Goal: Information Seeking & Learning: Learn about a topic

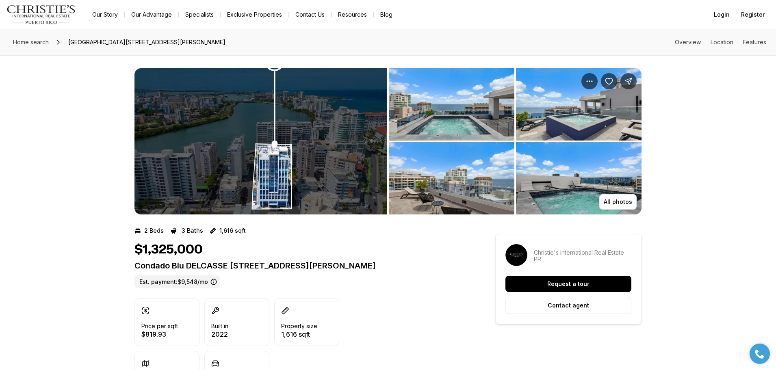
click at [605, 147] on img "View image gallery" at bounding box center [578, 178] width 125 height 72
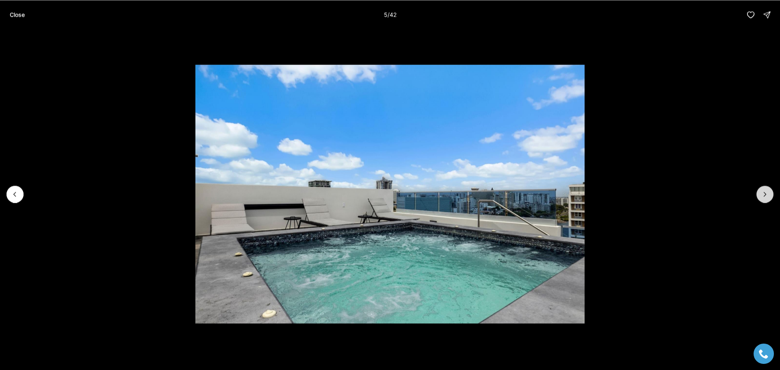
click at [762, 189] on button "Next slide" at bounding box center [764, 194] width 17 height 17
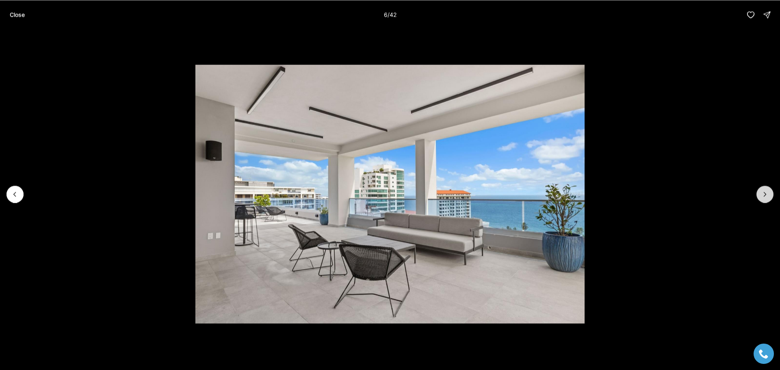
click at [762, 189] on button "Next slide" at bounding box center [764, 194] width 17 height 17
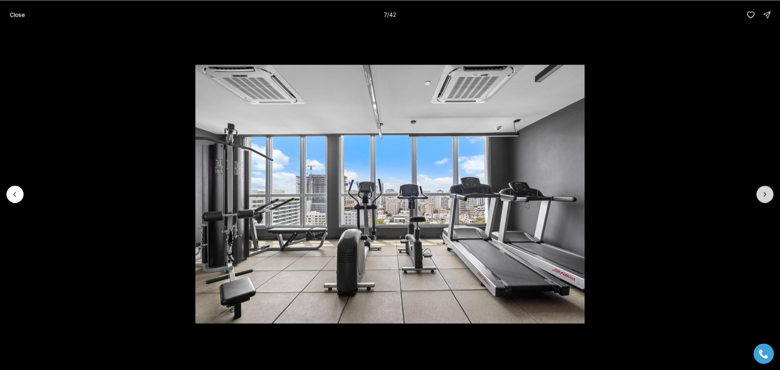
click at [762, 189] on button "Next slide" at bounding box center [764, 194] width 17 height 17
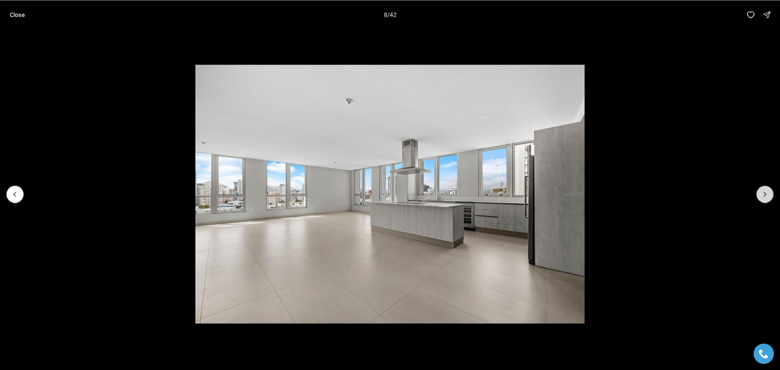
click at [762, 189] on button "Next slide" at bounding box center [764, 194] width 17 height 17
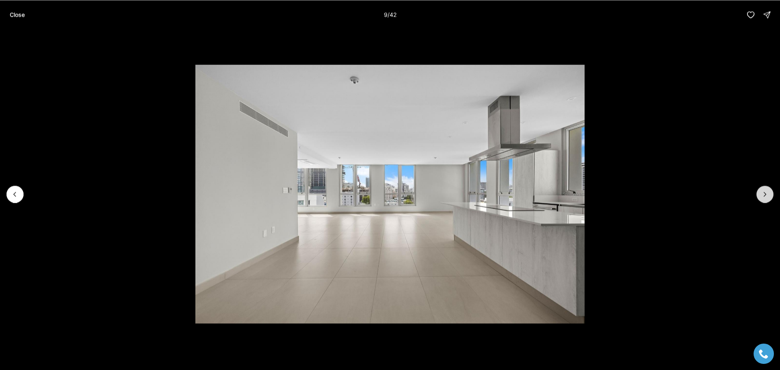
click at [762, 189] on button "Next slide" at bounding box center [764, 194] width 17 height 17
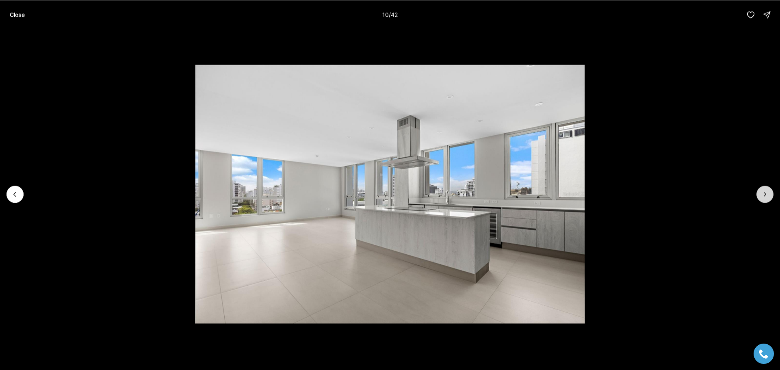
click at [762, 189] on button "Next slide" at bounding box center [764, 194] width 17 height 17
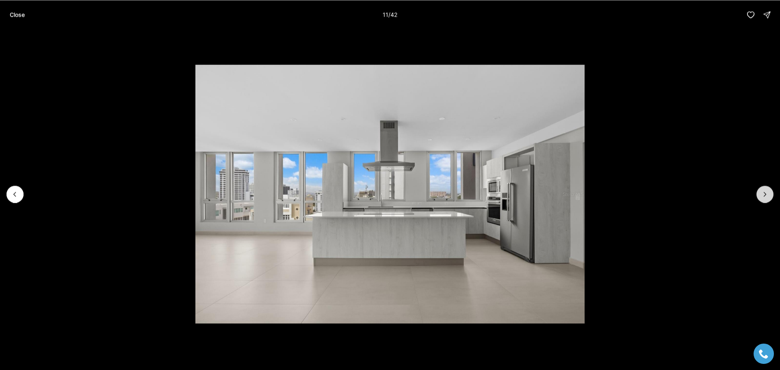
click at [762, 189] on button "Next slide" at bounding box center [764, 194] width 17 height 17
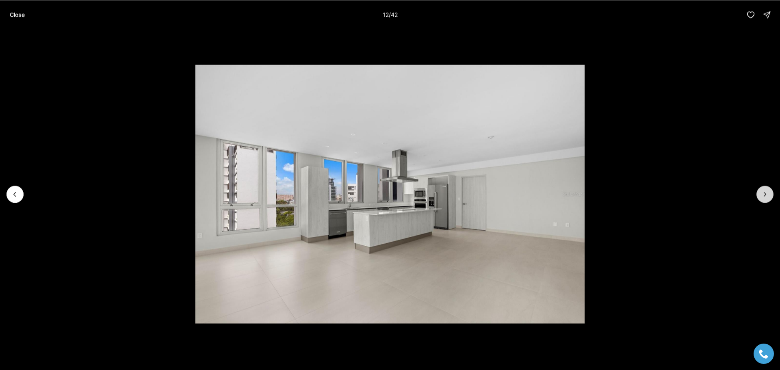
click at [762, 189] on button "Next slide" at bounding box center [764, 194] width 17 height 17
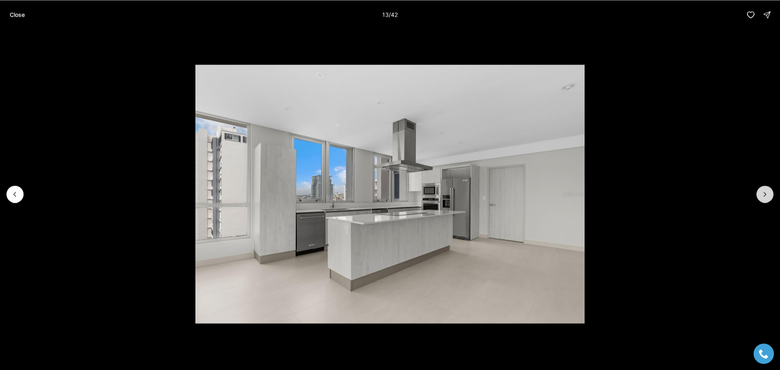
click at [762, 189] on button "Next slide" at bounding box center [764, 194] width 17 height 17
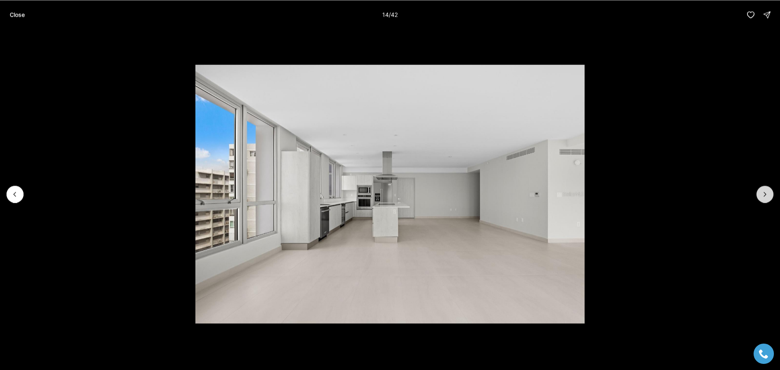
click at [762, 189] on button "Next slide" at bounding box center [764, 194] width 17 height 17
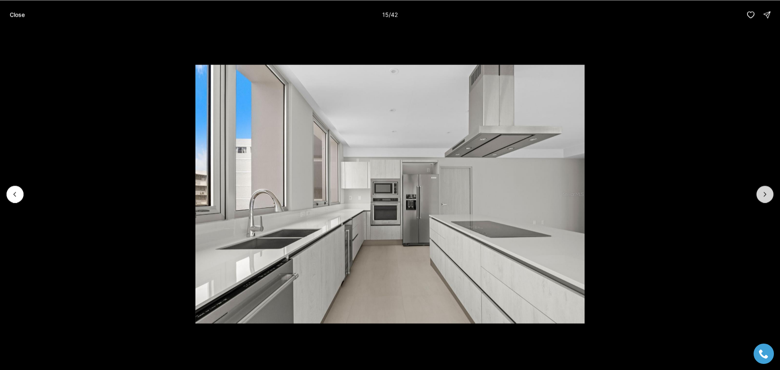
click at [762, 189] on button "Next slide" at bounding box center [764, 194] width 17 height 17
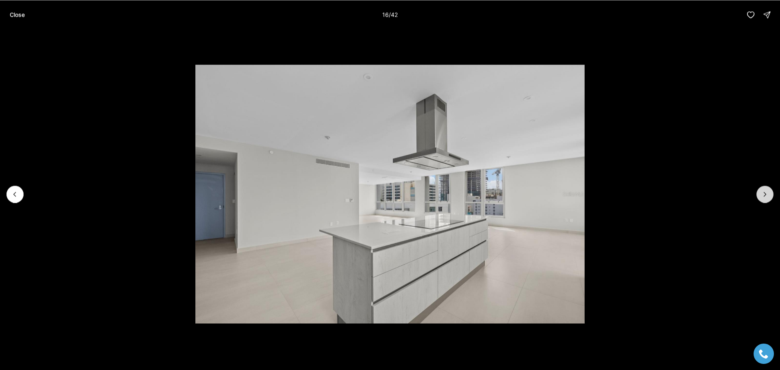
click at [762, 189] on button "Next slide" at bounding box center [764, 194] width 17 height 17
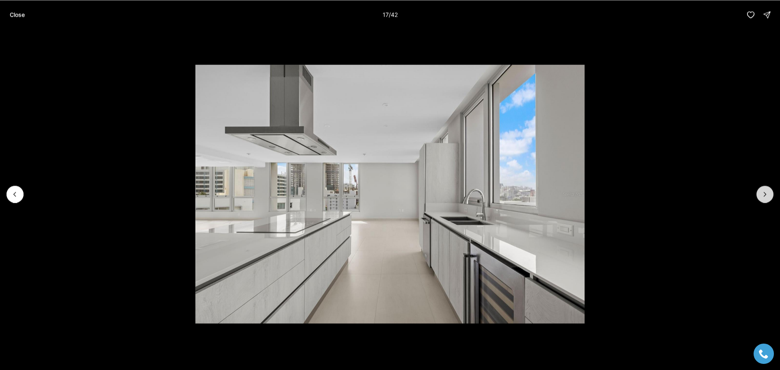
click at [762, 189] on button "Next slide" at bounding box center [764, 194] width 17 height 17
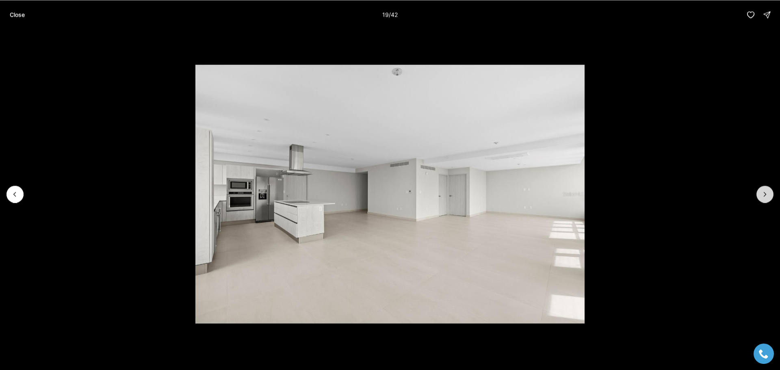
click at [762, 189] on button "Next slide" at bounding box center [764, 194] width 17 height 17
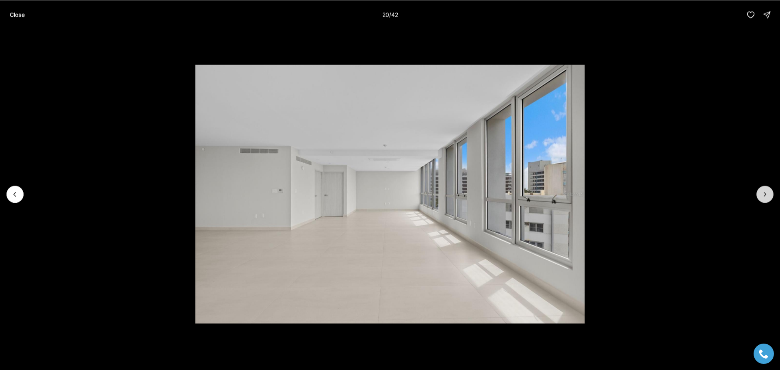
click at [762, 189] on button "Next slide" at bounding box center [764, 194] width 17 height 17
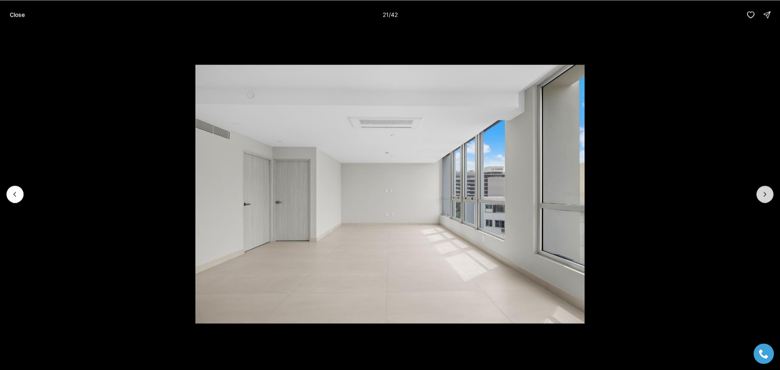
click at [762, 189] on button "Next slide" at bounding box center [764, 194] width 17 height 17
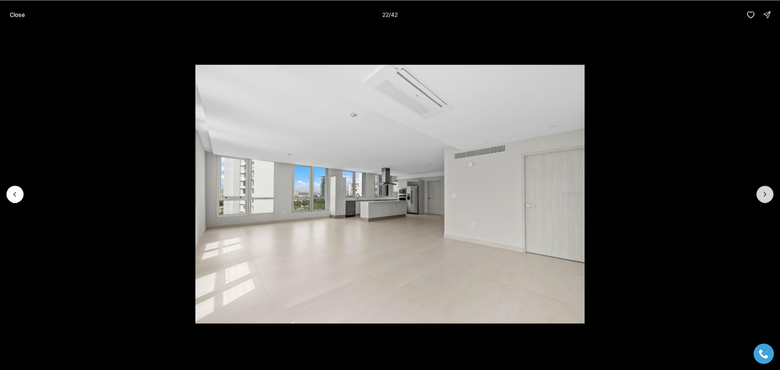
click at [762, 189] on button "Next slide" at bounding box center [764, 194] width 17 height 17
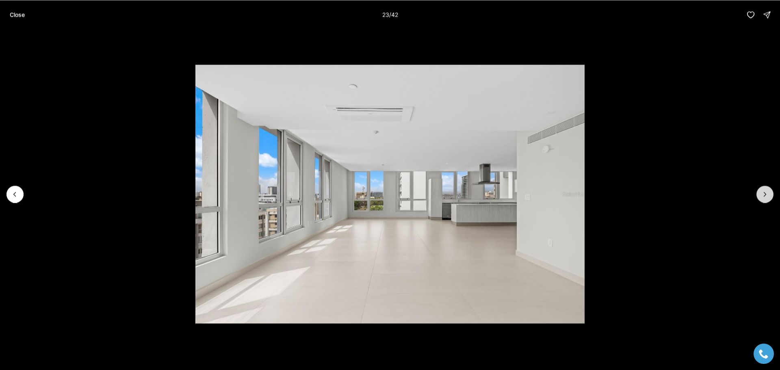
click at [762, 189] on button "Next slide" at bounding box center [764, 194] width 17 height 17
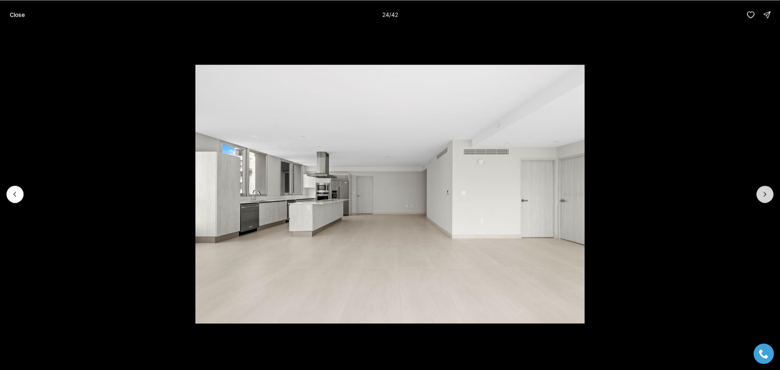
click at [762, 189] on button "Next slide" at bounding box center [764, 194] width 17 height 17
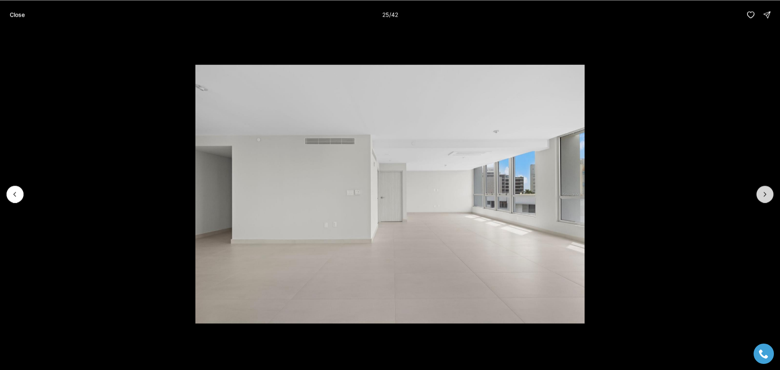
click at [762, 189] on button "Next slide" at bounding box center [764, 194] width 17 height 17
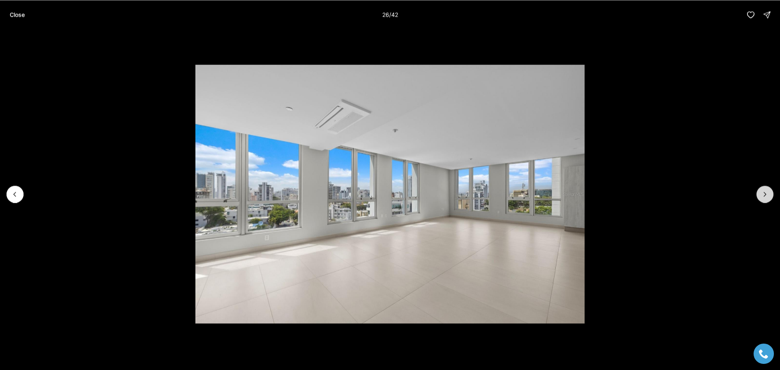
click at [762, 189] on button "Next slide" at bounding box center [764, 194] width 17 height 17
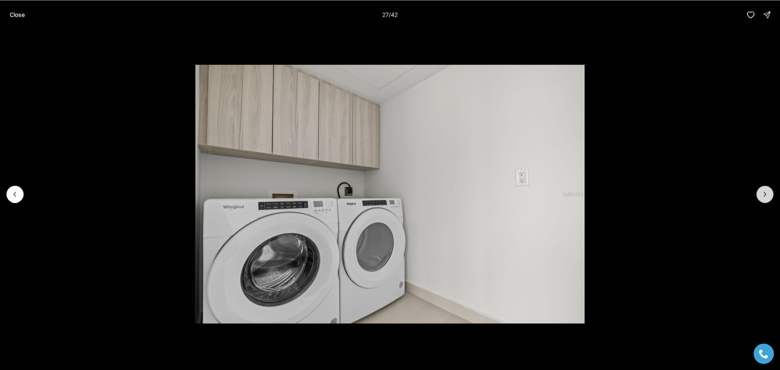
click at [762, 189] on button "Next slide" at bounding box center [764, 194] width 17 height 17
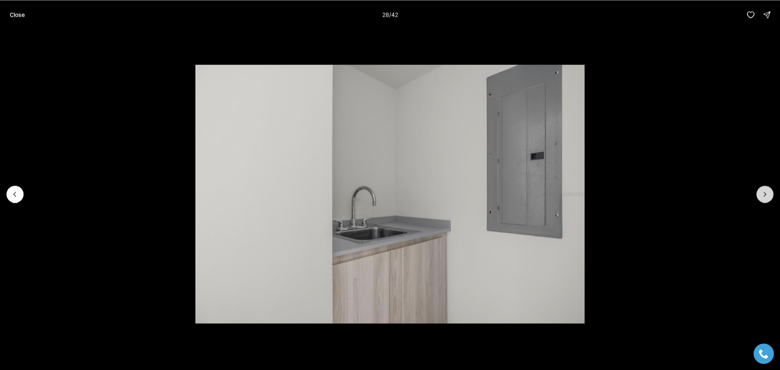
click at [762, 189] on button "Next slide" at bounding box center [764, 194] width 17 height 17
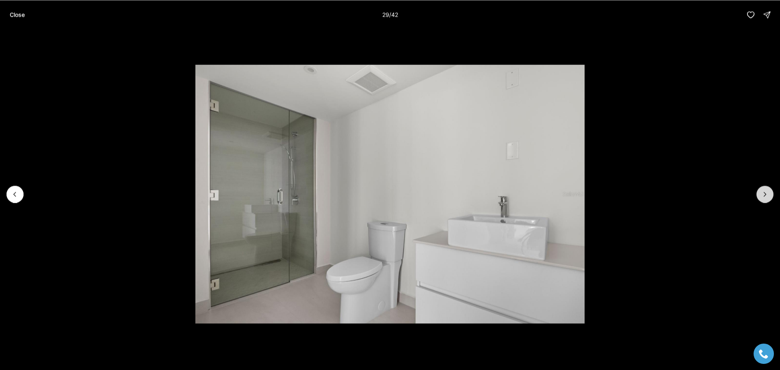
click at [762, 189] on button "Next slide" at bounding box center [764, 194] width 17 height 17
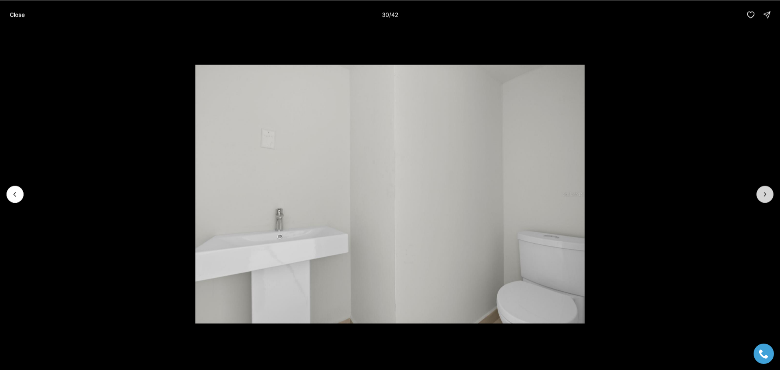
click at [762, 189] on button "Next slide" at bounding box center [764, 194] width 17 height 17
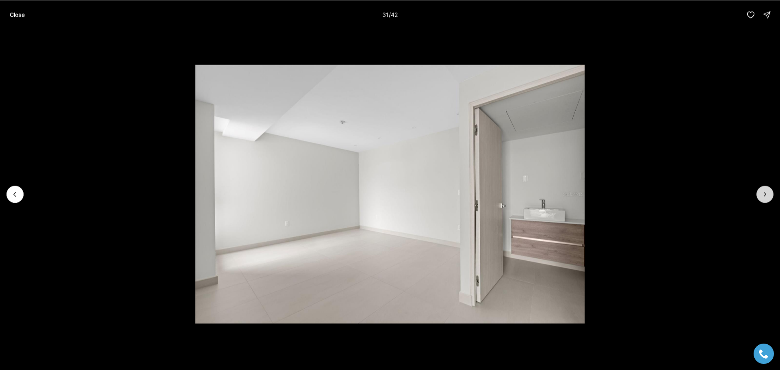
click at [764, 191] on icon "Next slide" at bounding box center [765, 194] width 8 height 8
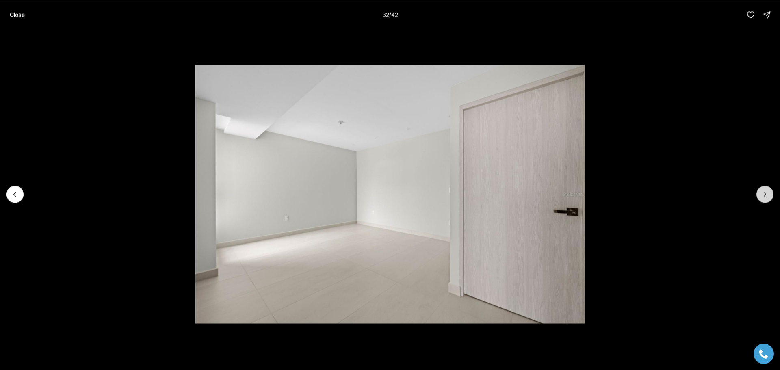
click at [764, 192] on icon "Next slide" at bounding box center [765, 194] width 8 height 8
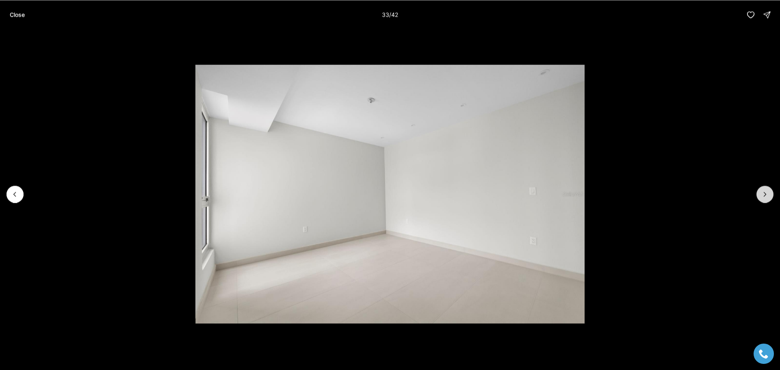
click at [764, 192] on icon "Next slide" at bounding box center [765, 194] width 8 height 8
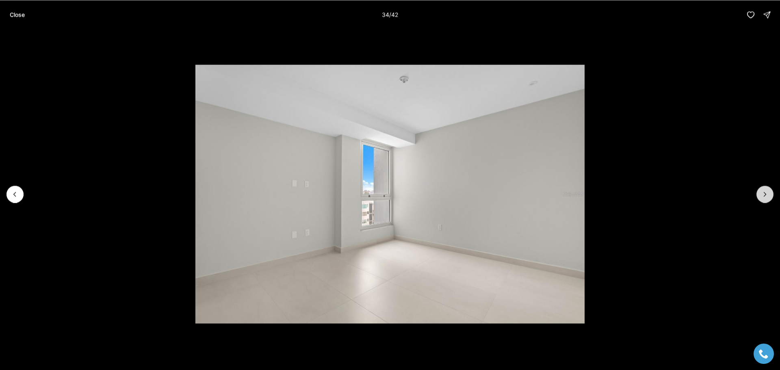
click at [764, 192] on icon "Next slide" at bounding box center [765, 194] width 8 height 8
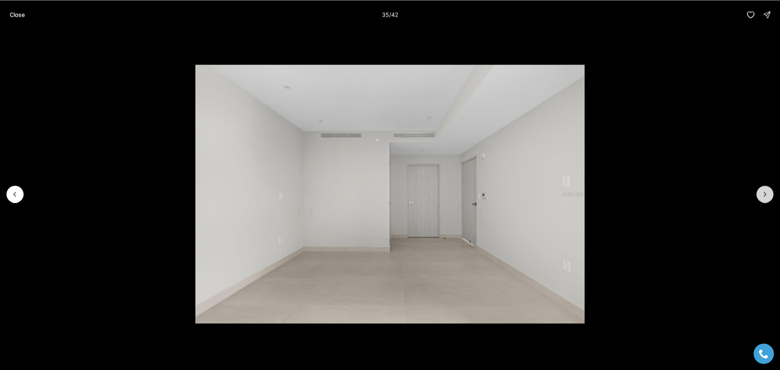
click at [763, 190] on icon "Next slide" at bounding box center [765, 194] width 8 height 8
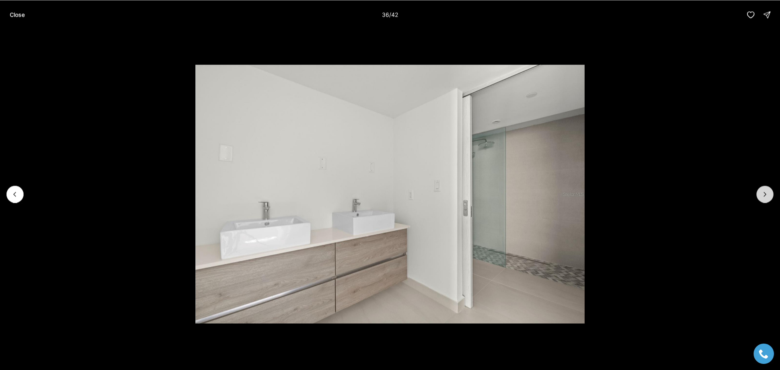
click at [763, 191] on icon "Next slide" at bounding box center [765, 194] width 8 height 8
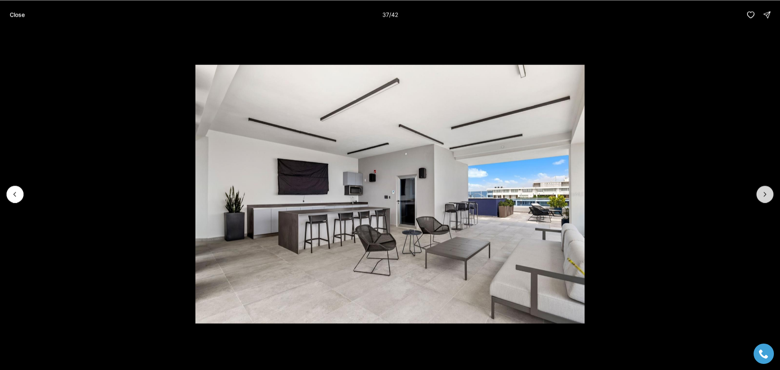
click at [763, 191] on icon "Next slide" at bounding box center [765, 194] width 8 height 8
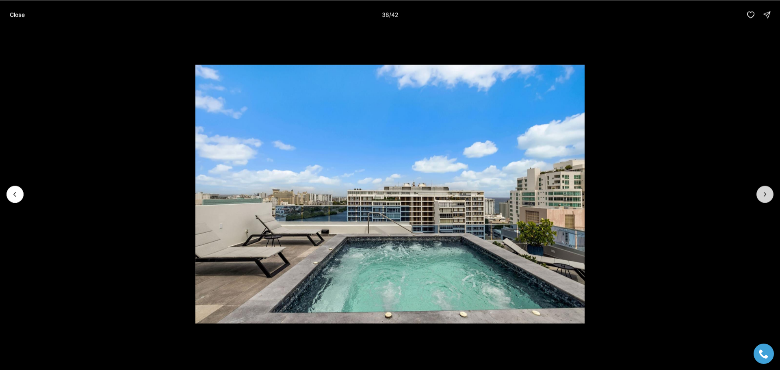
click at [763, 191] on icon "Next slide" at bounding box center [765, 194] width 8 height 8
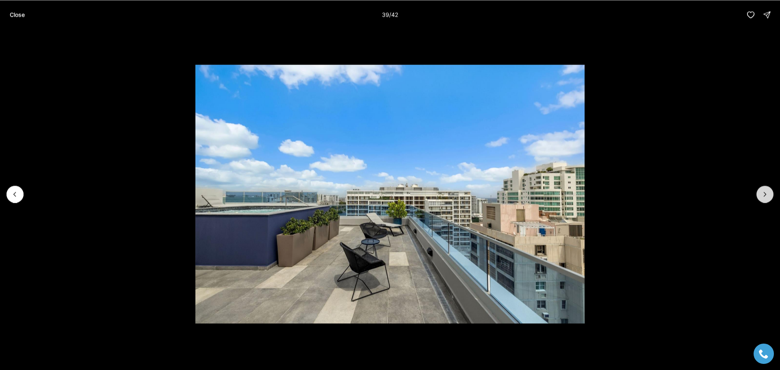
click at [763, 191] on icon "Next slide" at bounding box center [765, 194] width 8 height 8
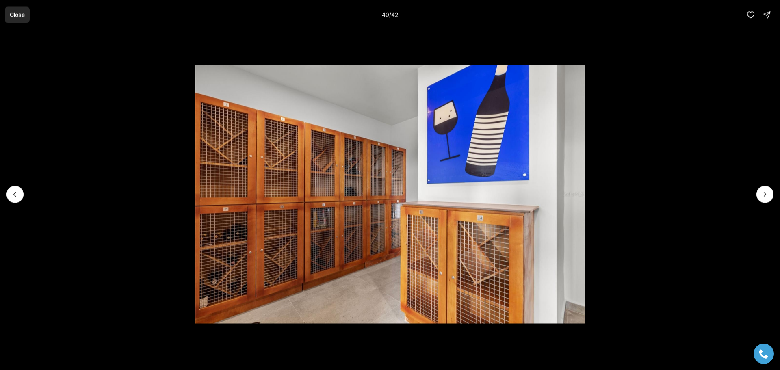
click at [11, 16] on p "Close" at bounding box center [17, 14] width 15 height 6
